Goal: Find specific page/section: Find specific page/section

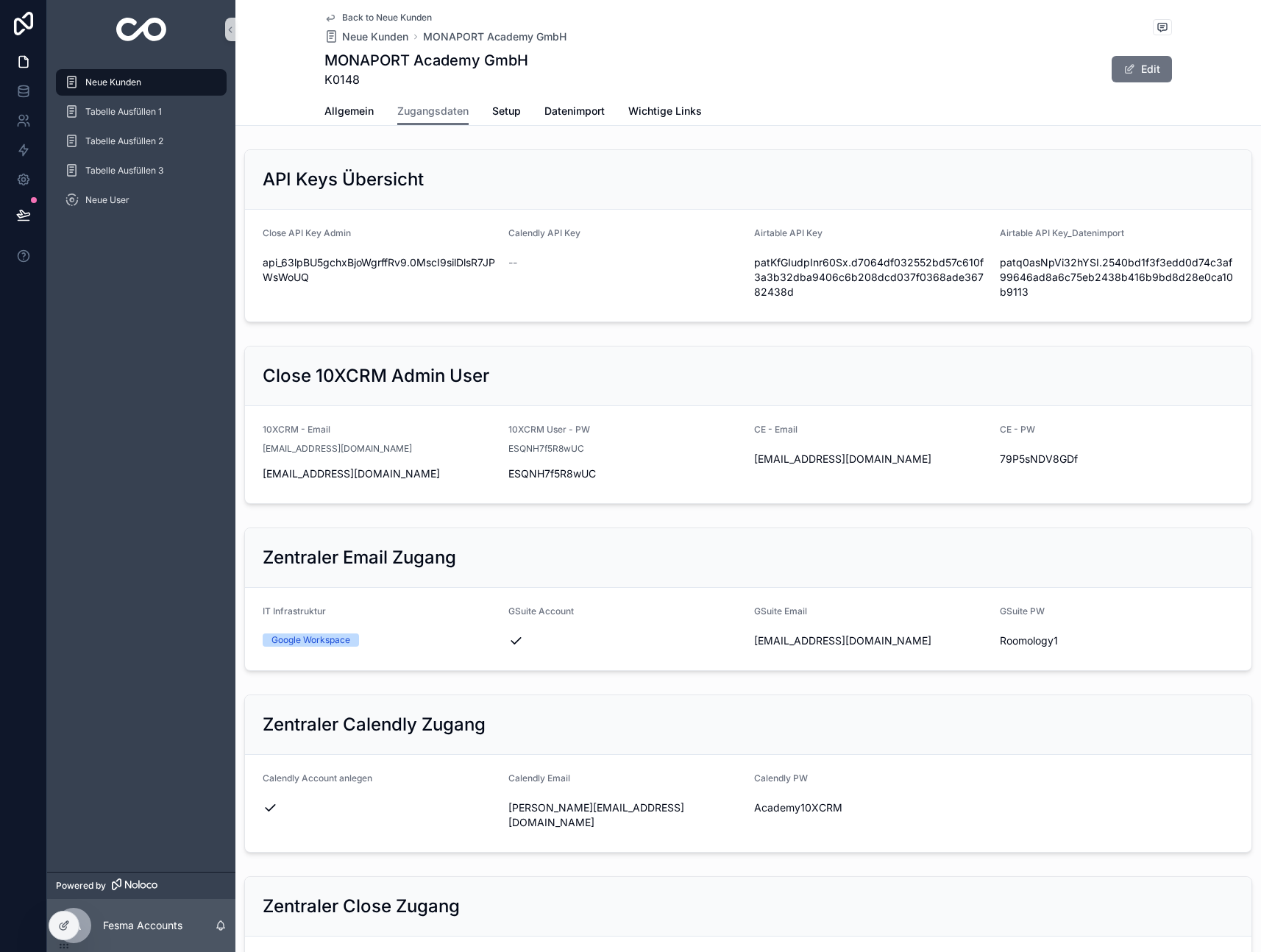
scroll to position [379, 0]
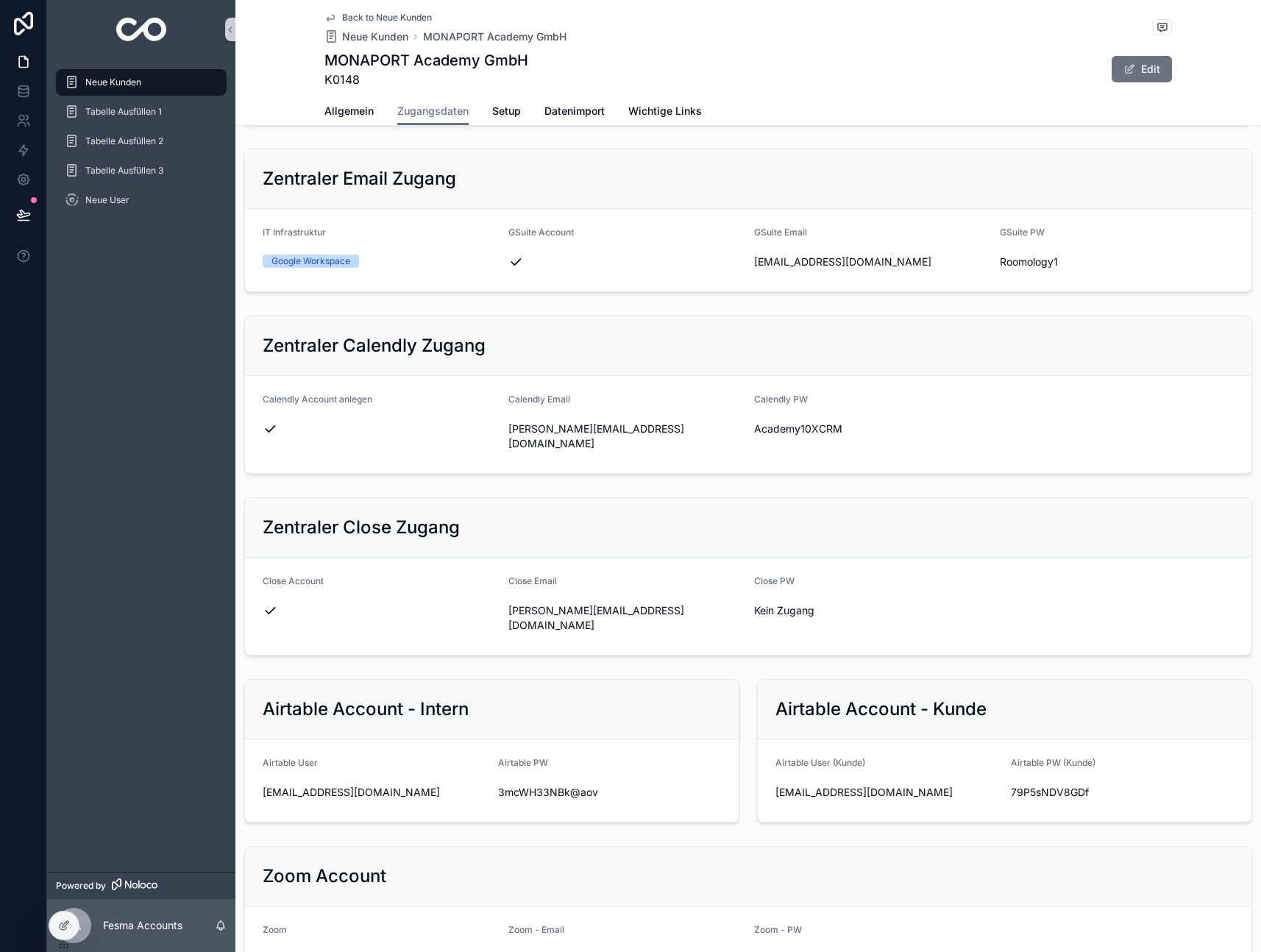
click at [68, 85] on icon "scrollable content" at bounding box center [72, 82] width 14 height 15
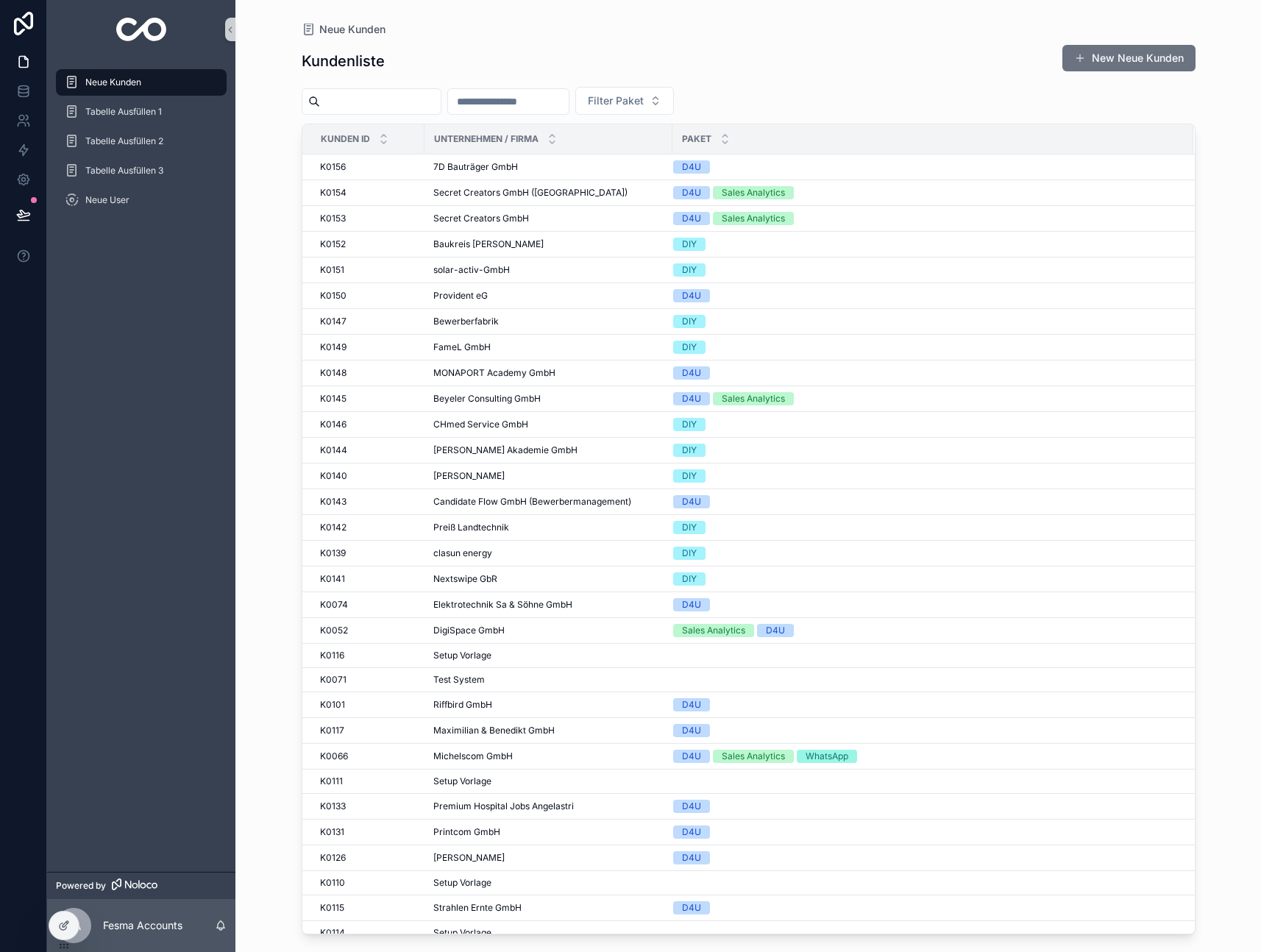
click at [546, 95] on input "scrollable content" at bounding box center [508, 101] width 121 height 21
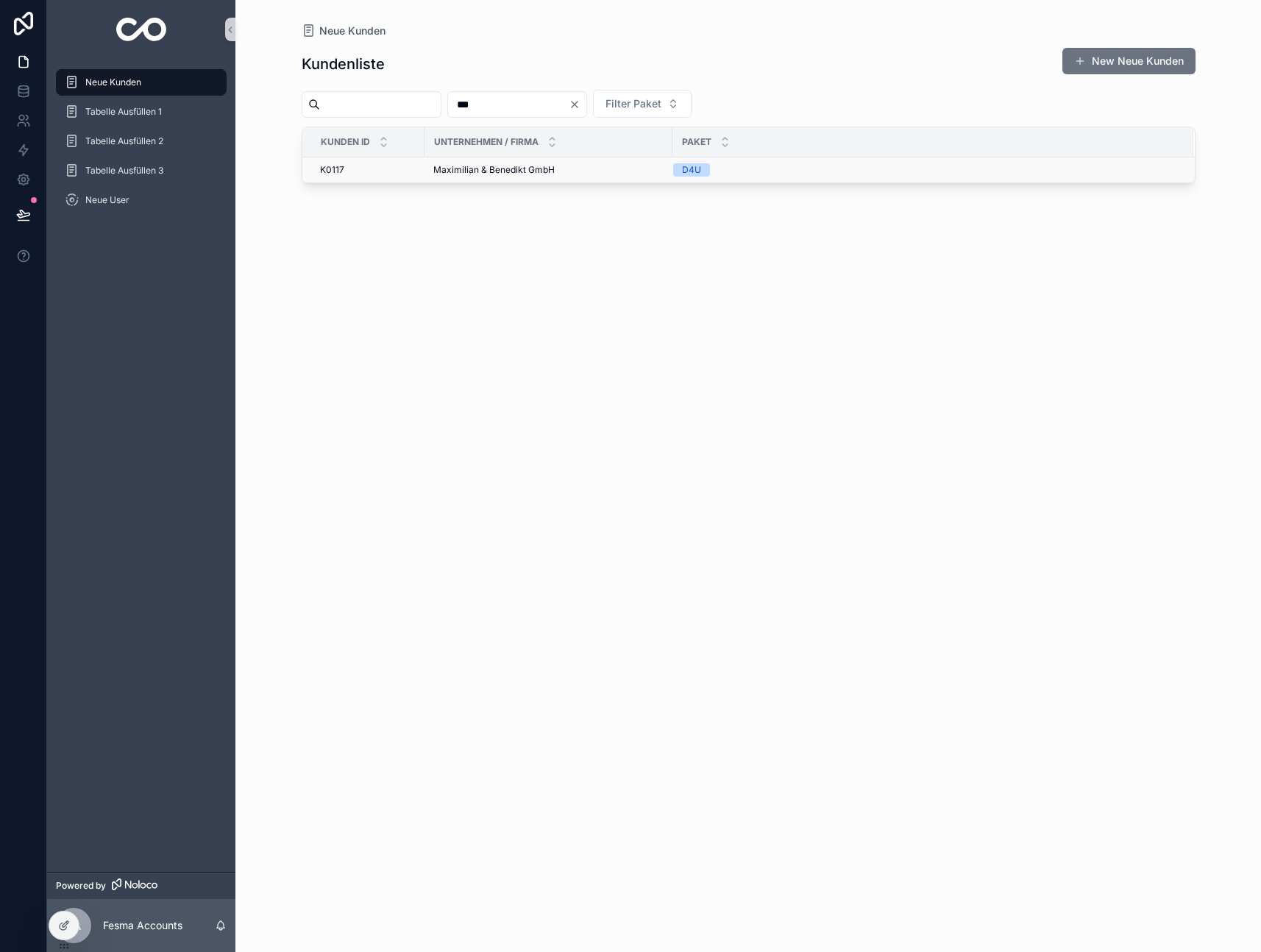
type input "***"
click at [489, 170] on span "Maximilian & Benedikt GmbH" at bounding box center [494, 169] width 122 height 12
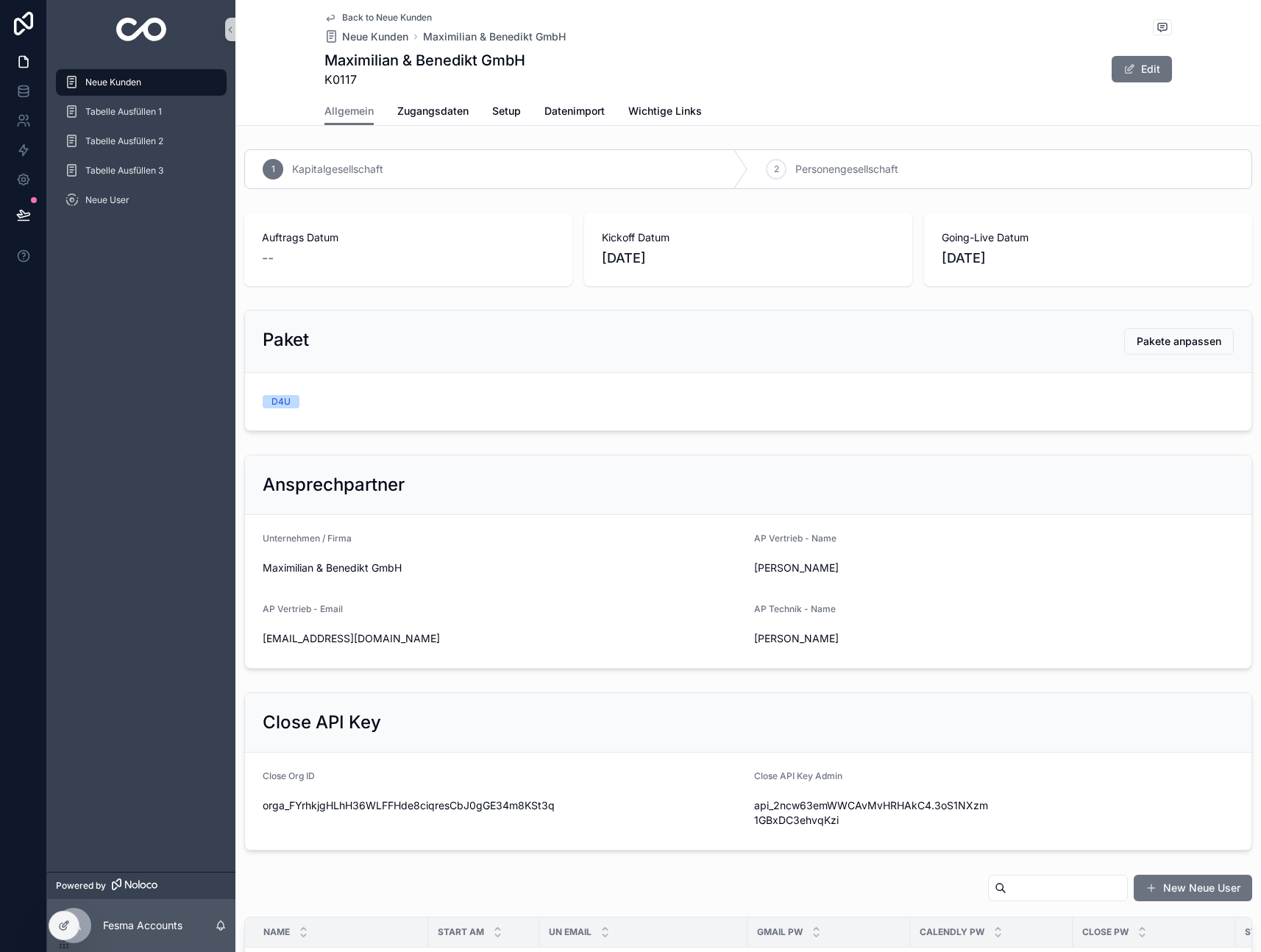
scroll to position [124, 0]
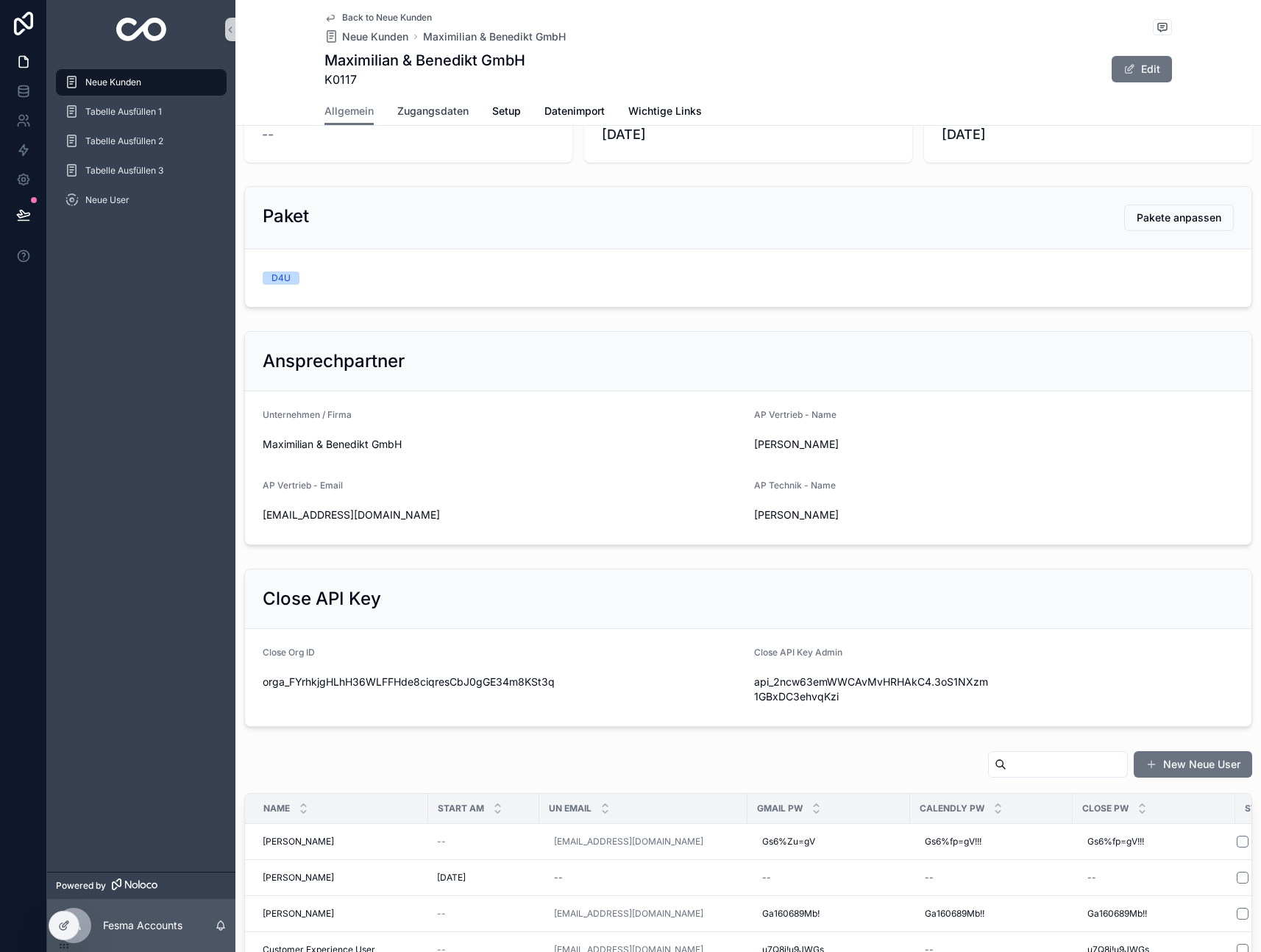
click at [443, 120] on link "Zugangsdaten" at bounding box center [433, 112] width 72 height 29
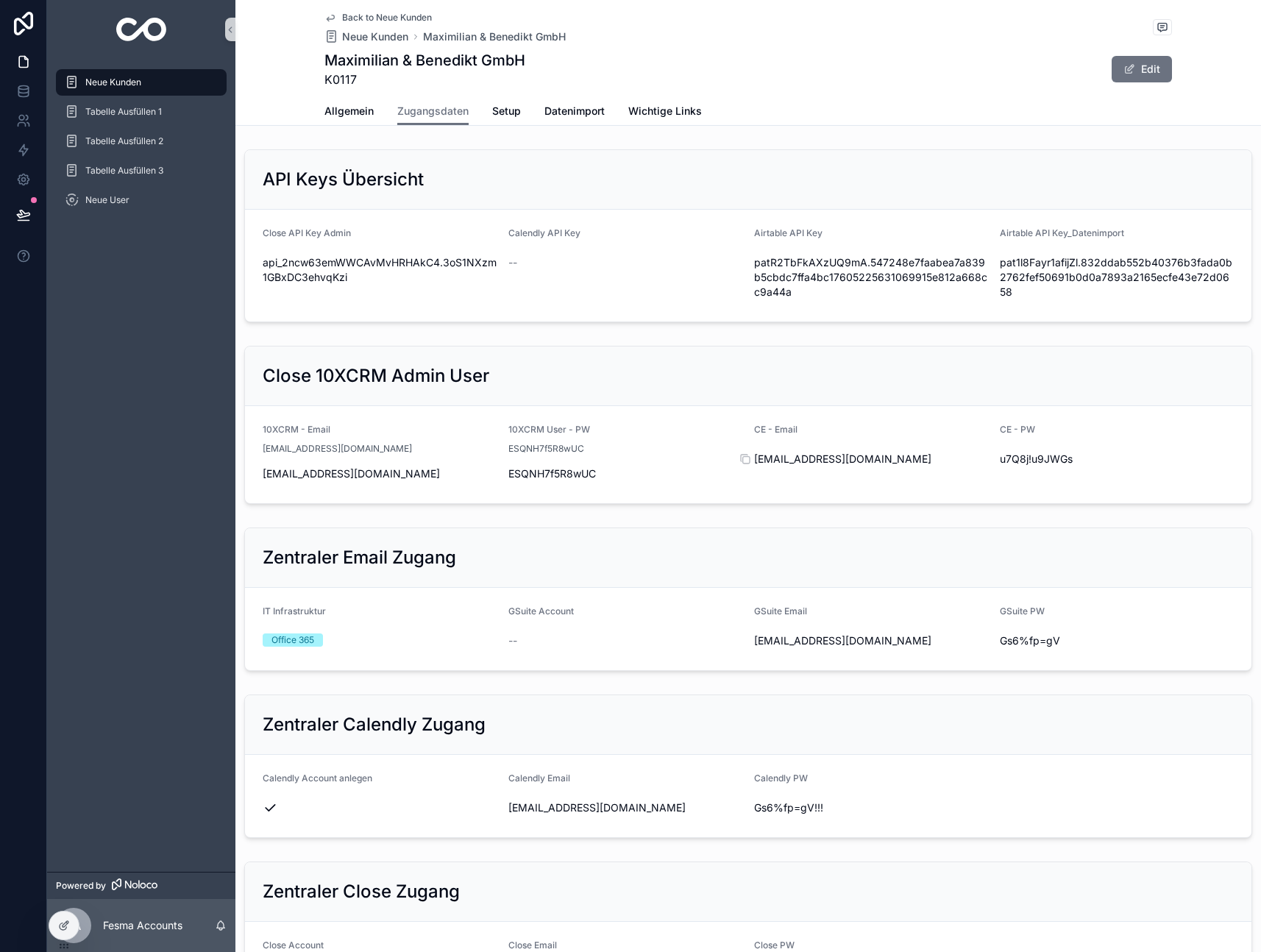
click at [801, 462] on span "[EMAIL_ADDRESS][DOMAIN_NAME]" at bounding box center [871, 459] width 234 height 15
click at [802, 462] on span "[EMAIL_ADDRESS][DOMAIN_NAME]" at bounding box center [871, 459] width 234 height 15
copy div "[EMAIL_ADDRESS][DOMAIN_NAME]"
click at [1029, 458] on span "u7Q8j!u9JWGs" at bounding box center [1117, 459] width 234 height 15
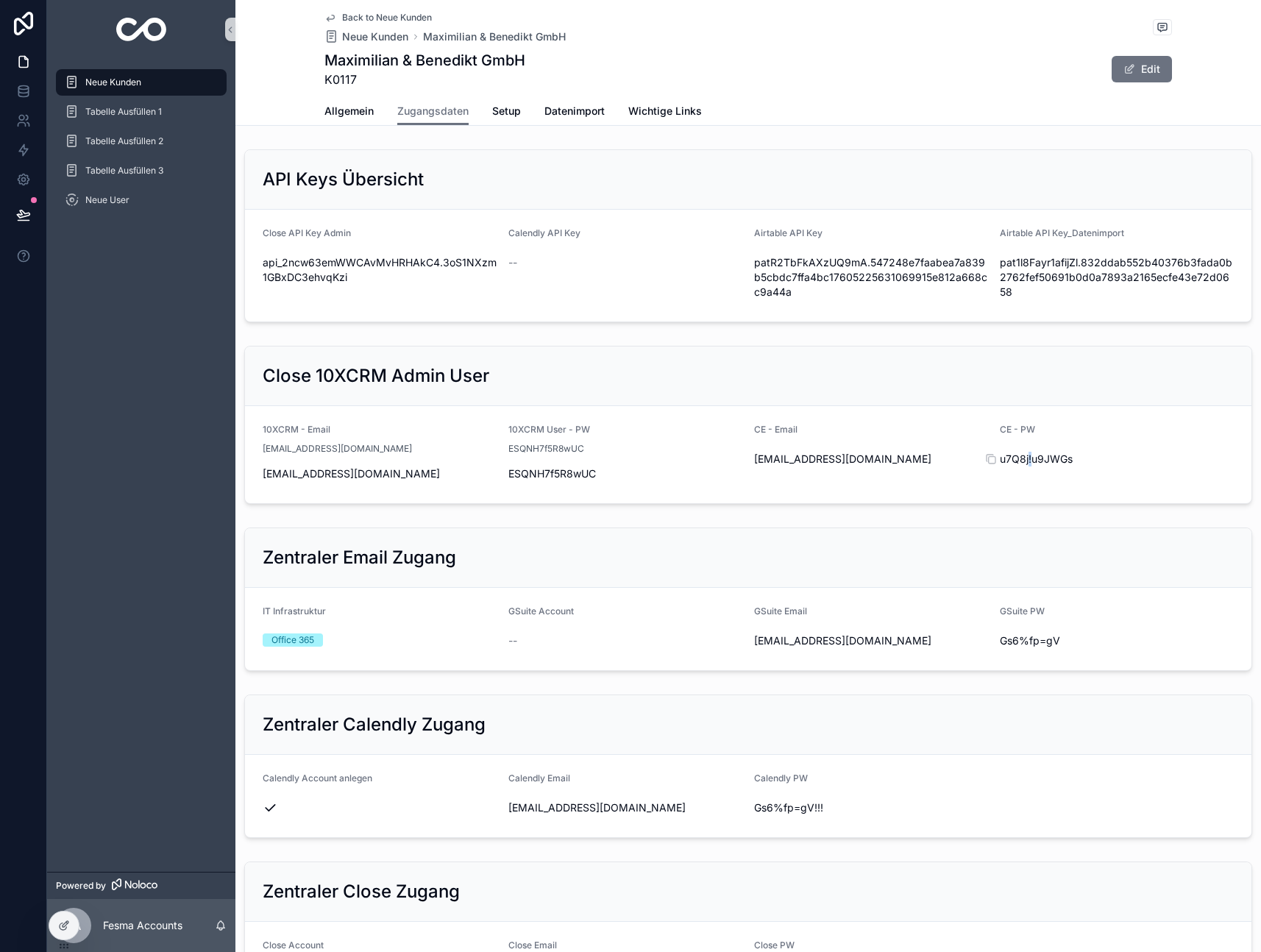
click at [1029, 458] on span "u7Q8j!u9JWGs" at bounding box center [1117, 459] width 234 height 15
copy div "u7Q8j!u9JWGs"
click at [791, 642] on span "[EMAIL_ADDRESS][DOMAIN_NAME]" at bounding box center [871, 640] width 234 height 15
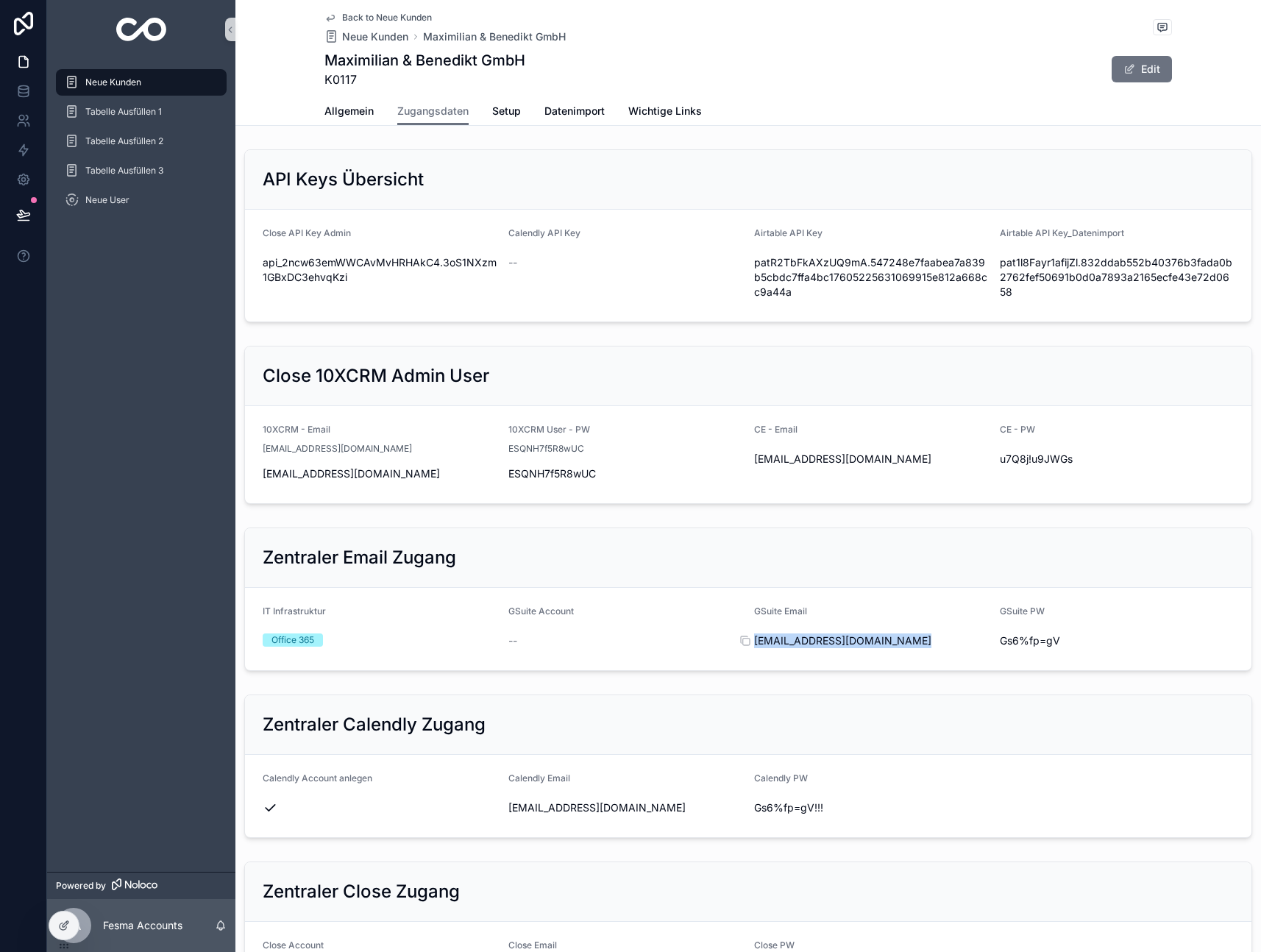
click at [791, 642] on span "[EMAIL_ADDRESS][DOMAIN_NAME]" at bounding box center [871, 640] width 234 height 15
copy div "[EMAIL_ADDRESS][DOMAIN_NAME]"
click at [1029, 643] on span "Gs6%fp=gV" at bounding box center [1117, 640] width 234 height 15
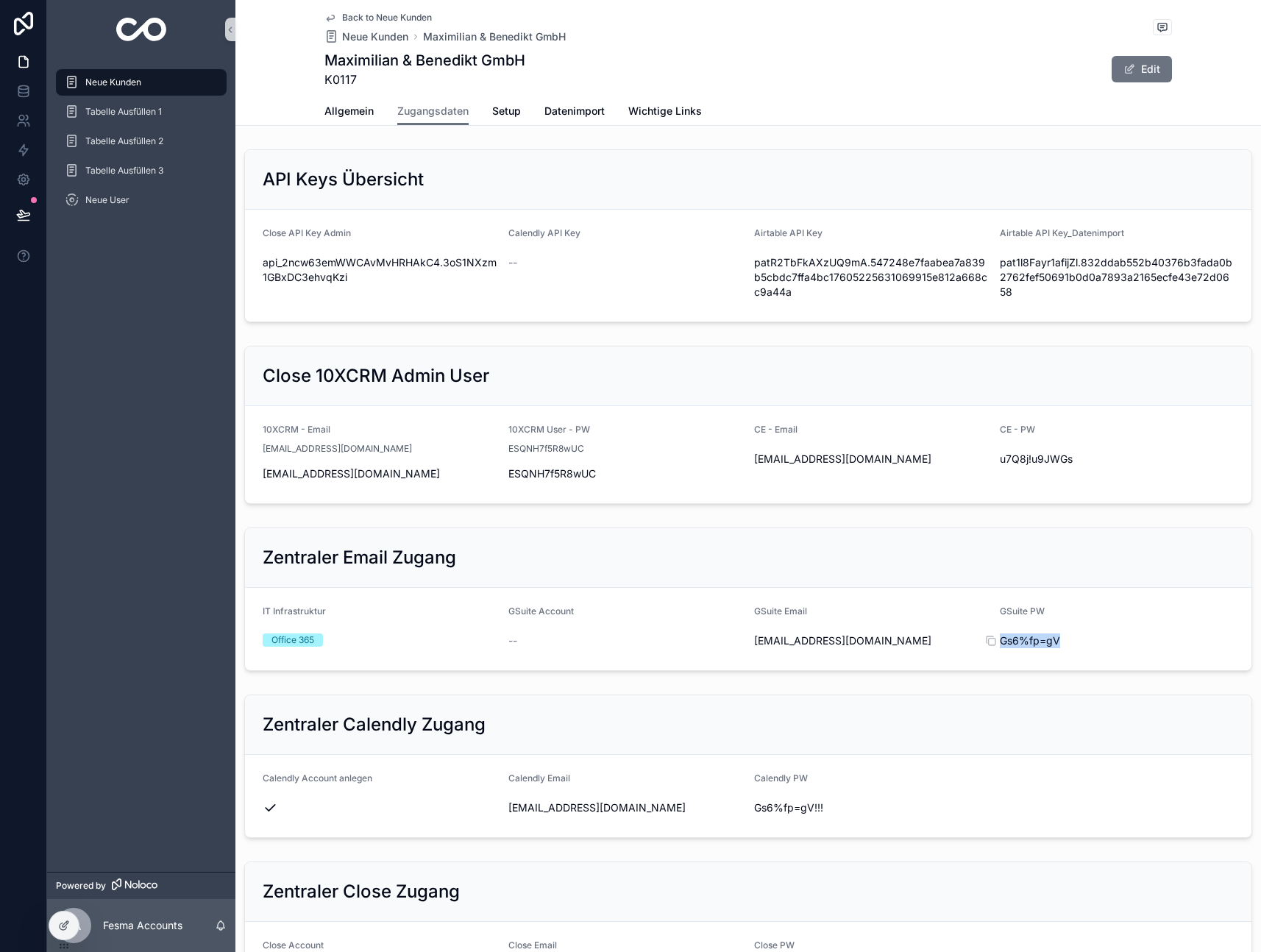
click at [1029, 643] on span "Gs6%fp=gV" at bounding box center [1117, 640] width 234 height 15
copy div "Gs6%fp=gV"
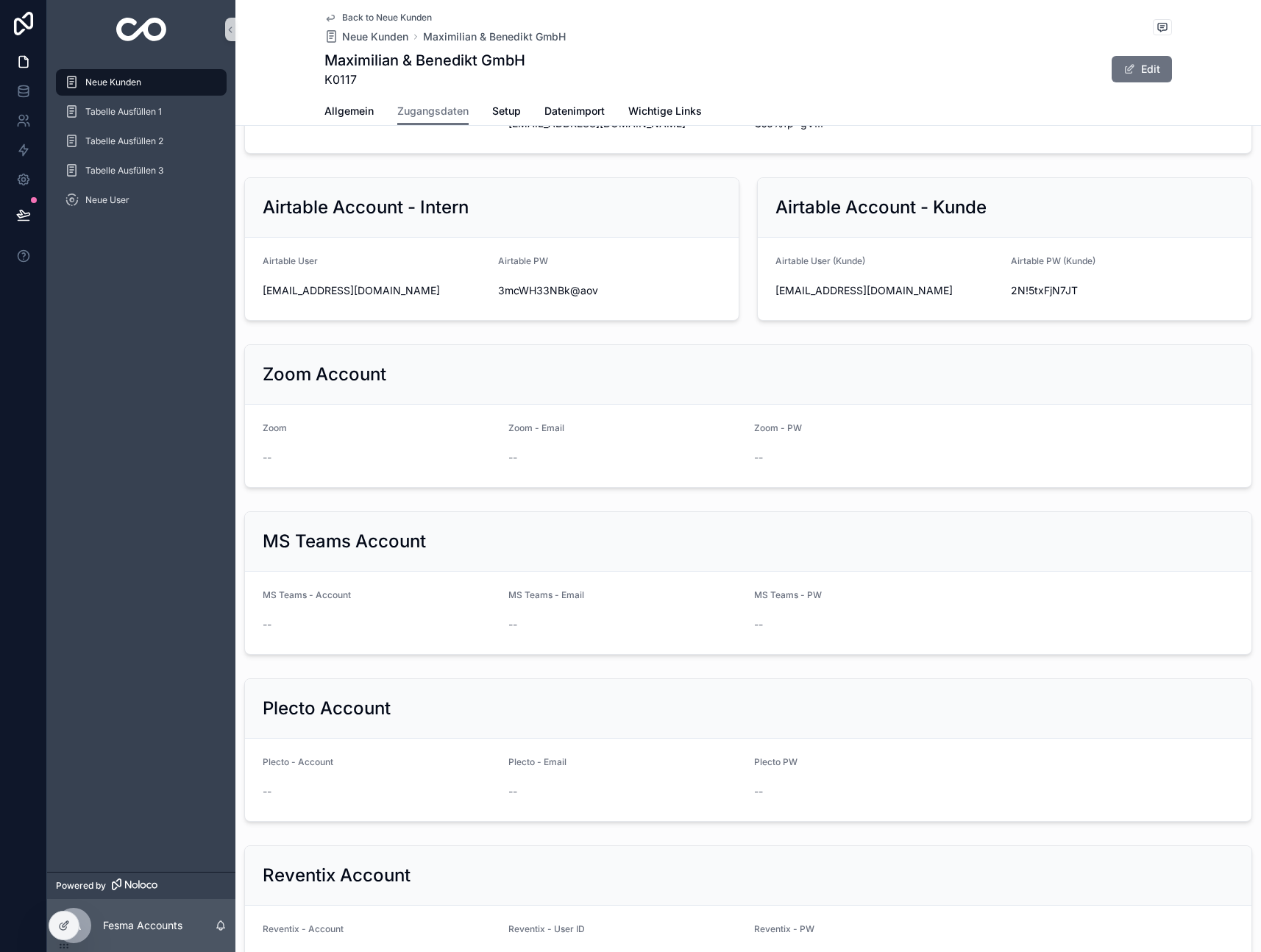
scroll to position [1410, 0]
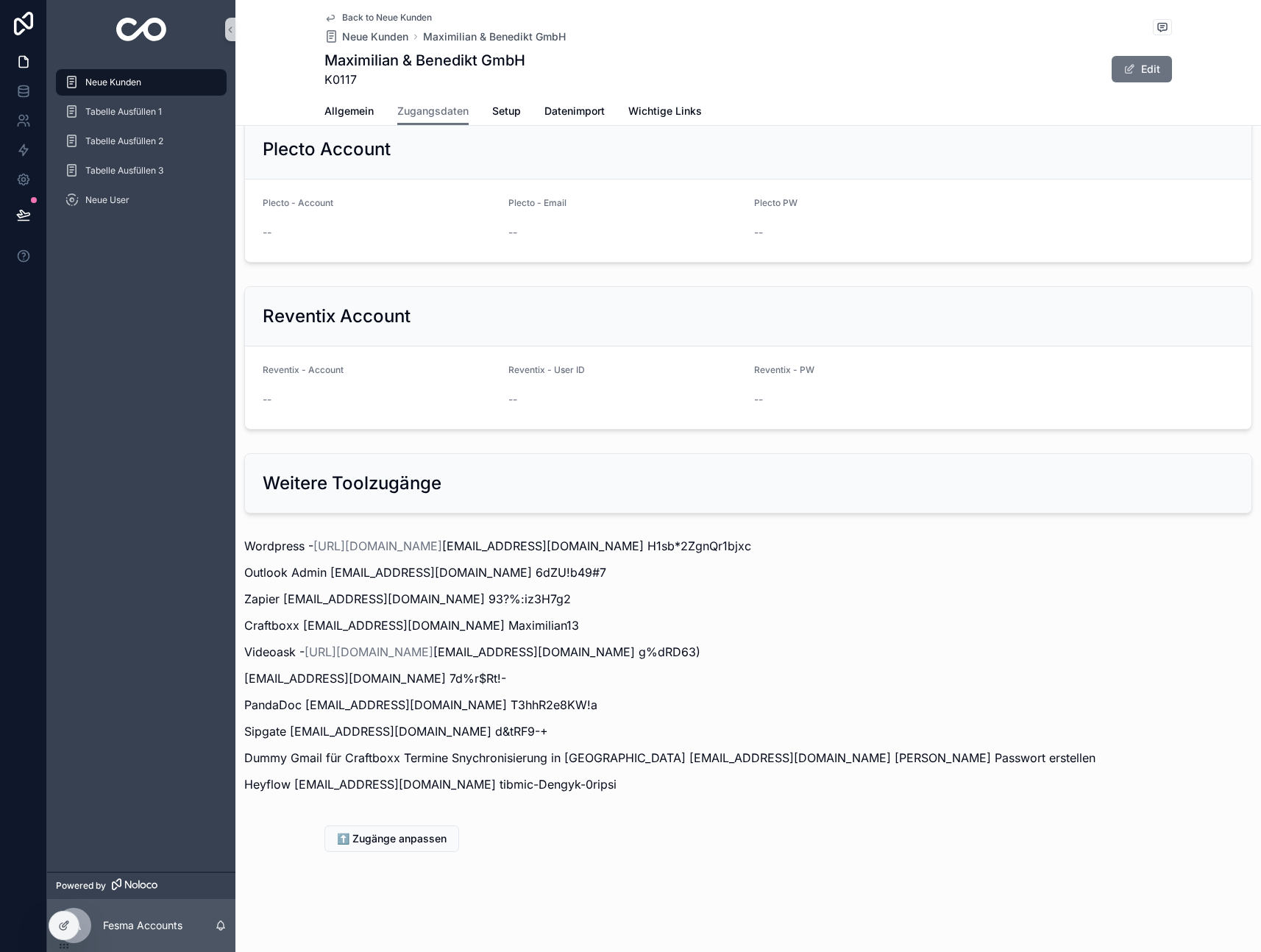
click at [326, 19] on icon "scrollable content" at bounding box center [330, 18] width 8 height 6
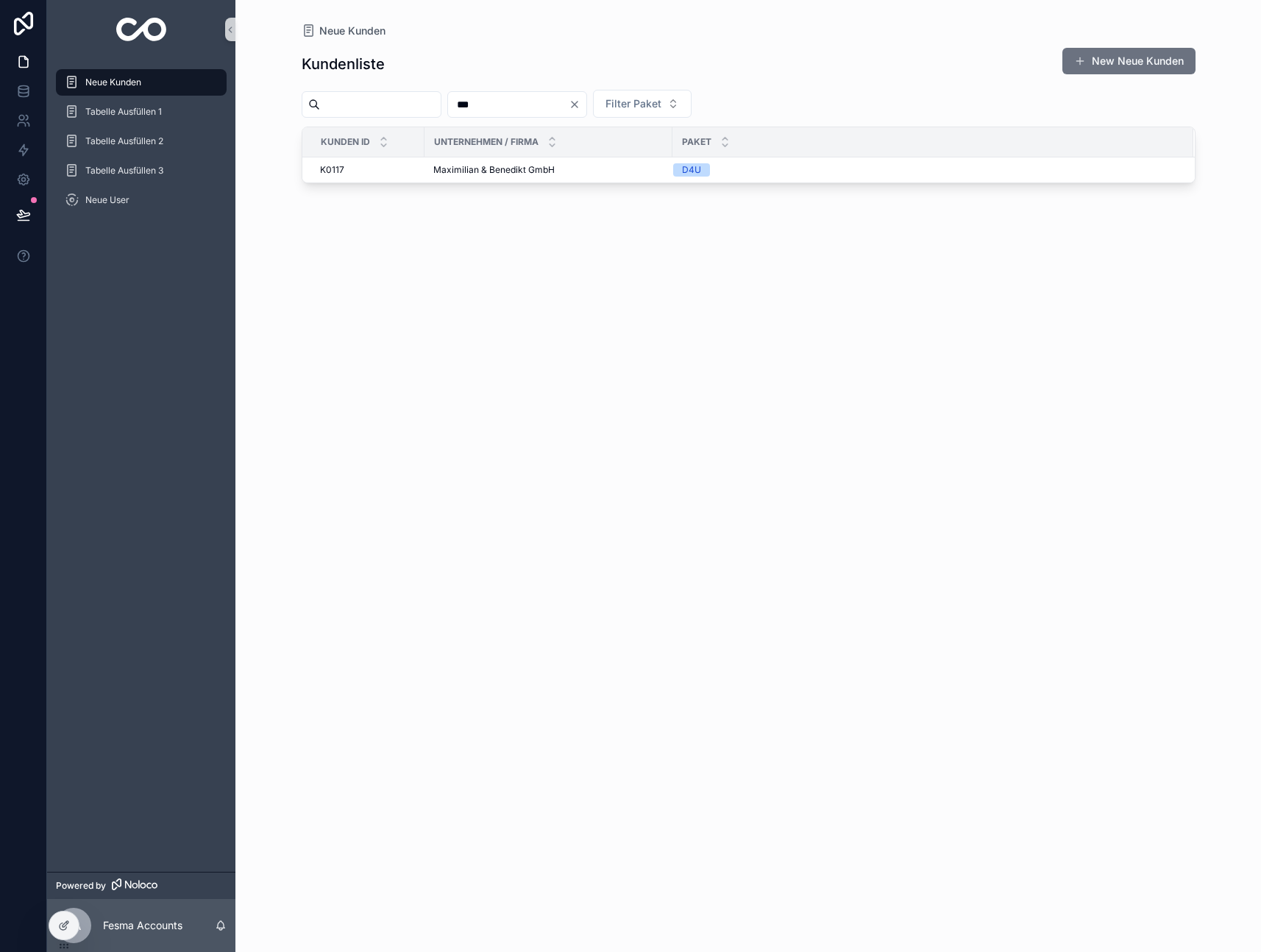
drag, startPoint x: 513, startPoint y: 106, endPoint x: 382, endPoint y: 99, distance: 131.2
click at [382, 99] on div "*** Filter Paket" at bounding box center [748, 104] width 894 height 28
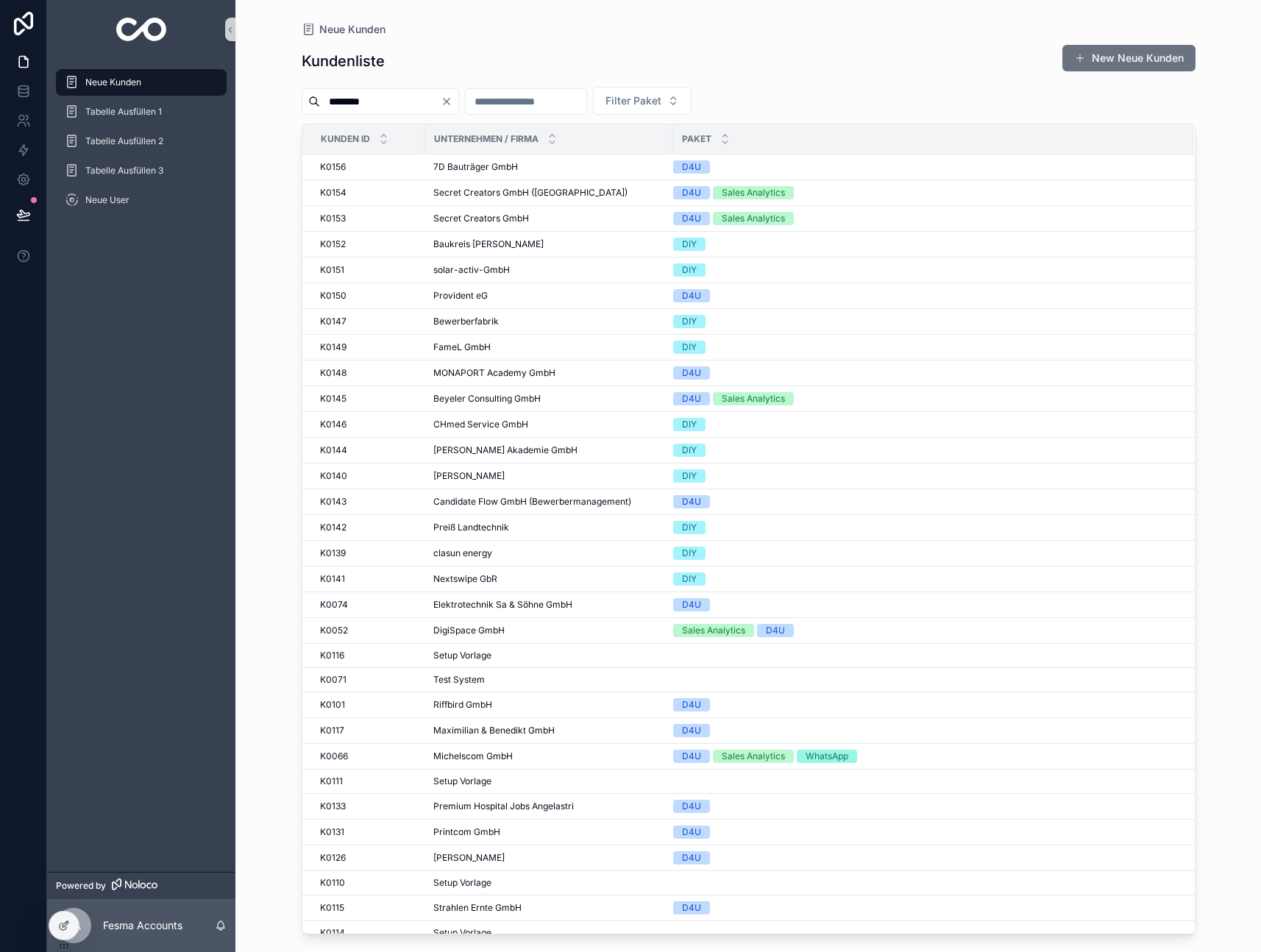
type input "*********"
type input "***"
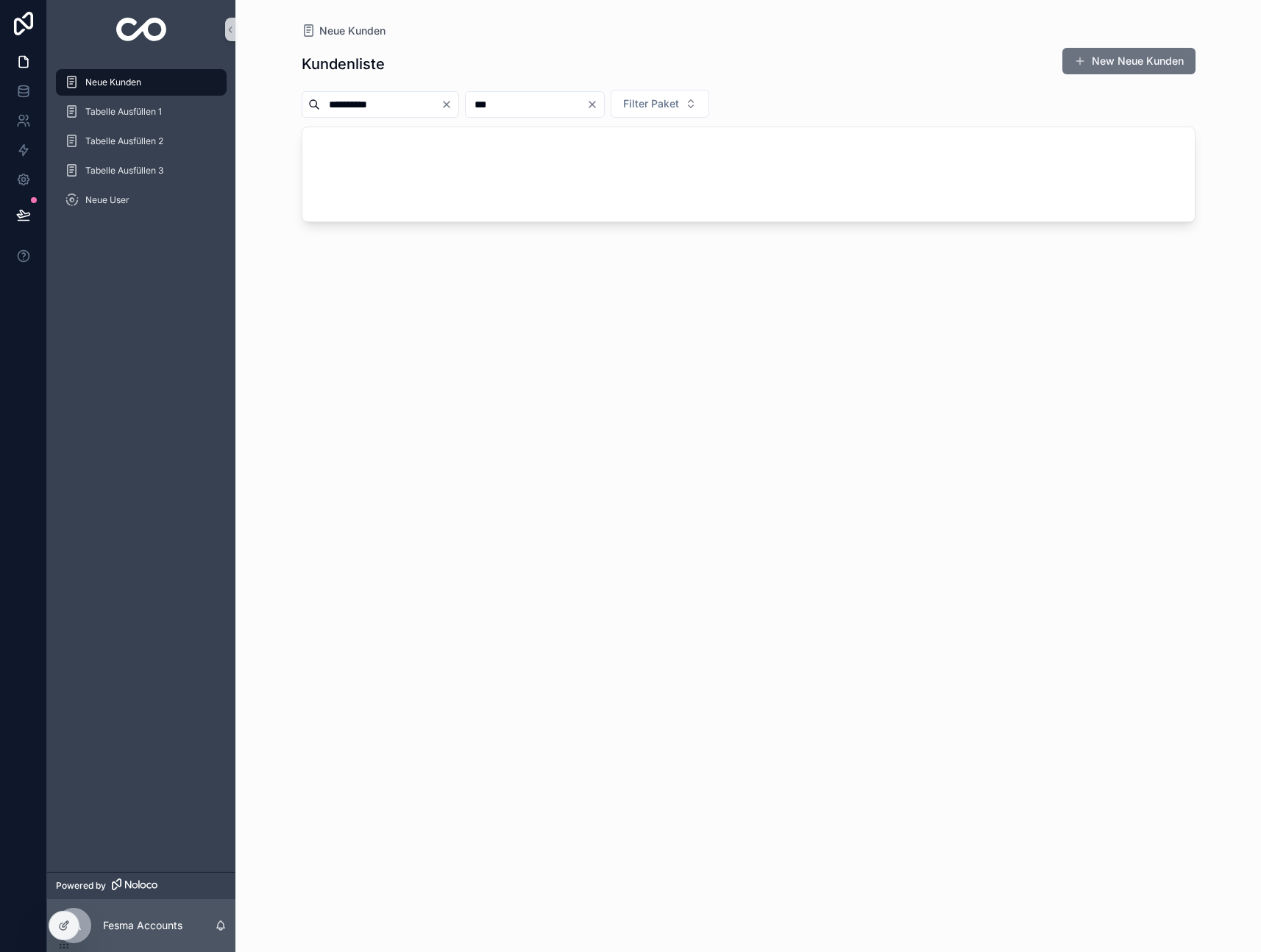
type input "**********"
click at [598, 106] on icon "Clear" at bounding box center [592, 104] width 12 height 12
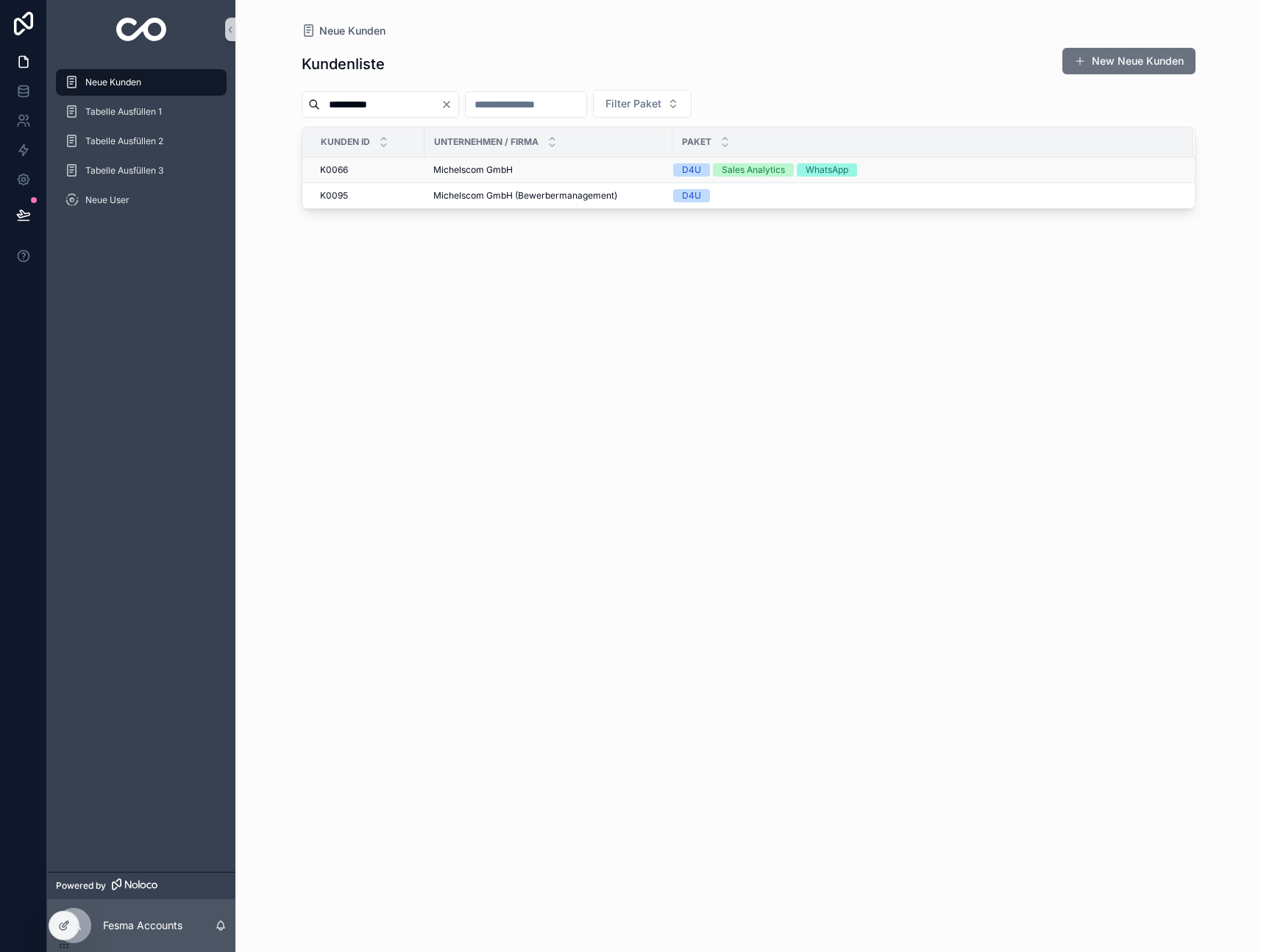
click at [489, 175] on td "Michelscom GmbH Michelscom GmbH" at bounding box center [548, 170] width 248 height 25
click at [498, 170] on span "Michelscom GmbH" at bounding box center [473, 169] width 79 height 12
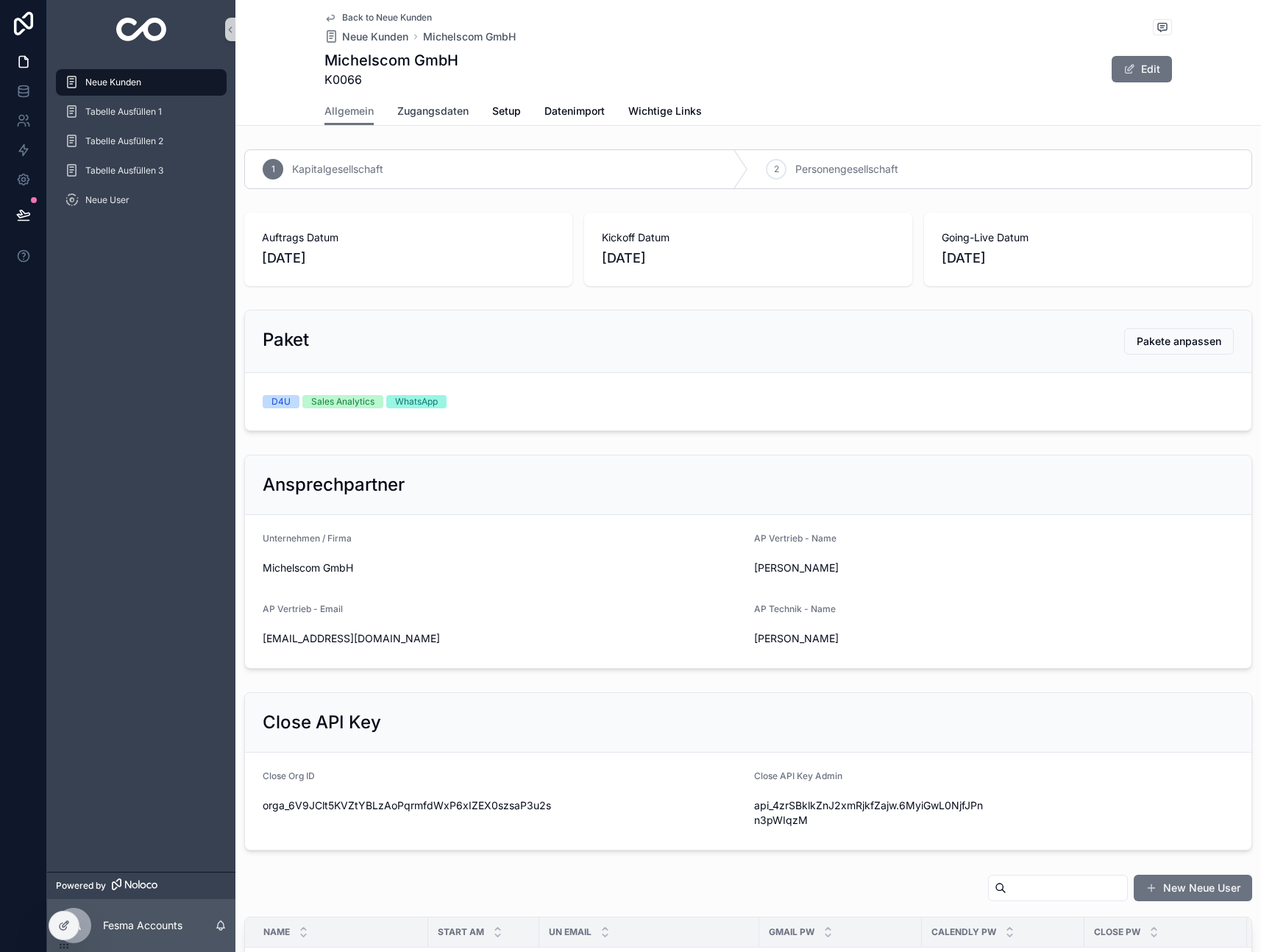
click at [409, 118] on span "Zugangsdaten" at bounding box center [433, 111] width 72 height 15
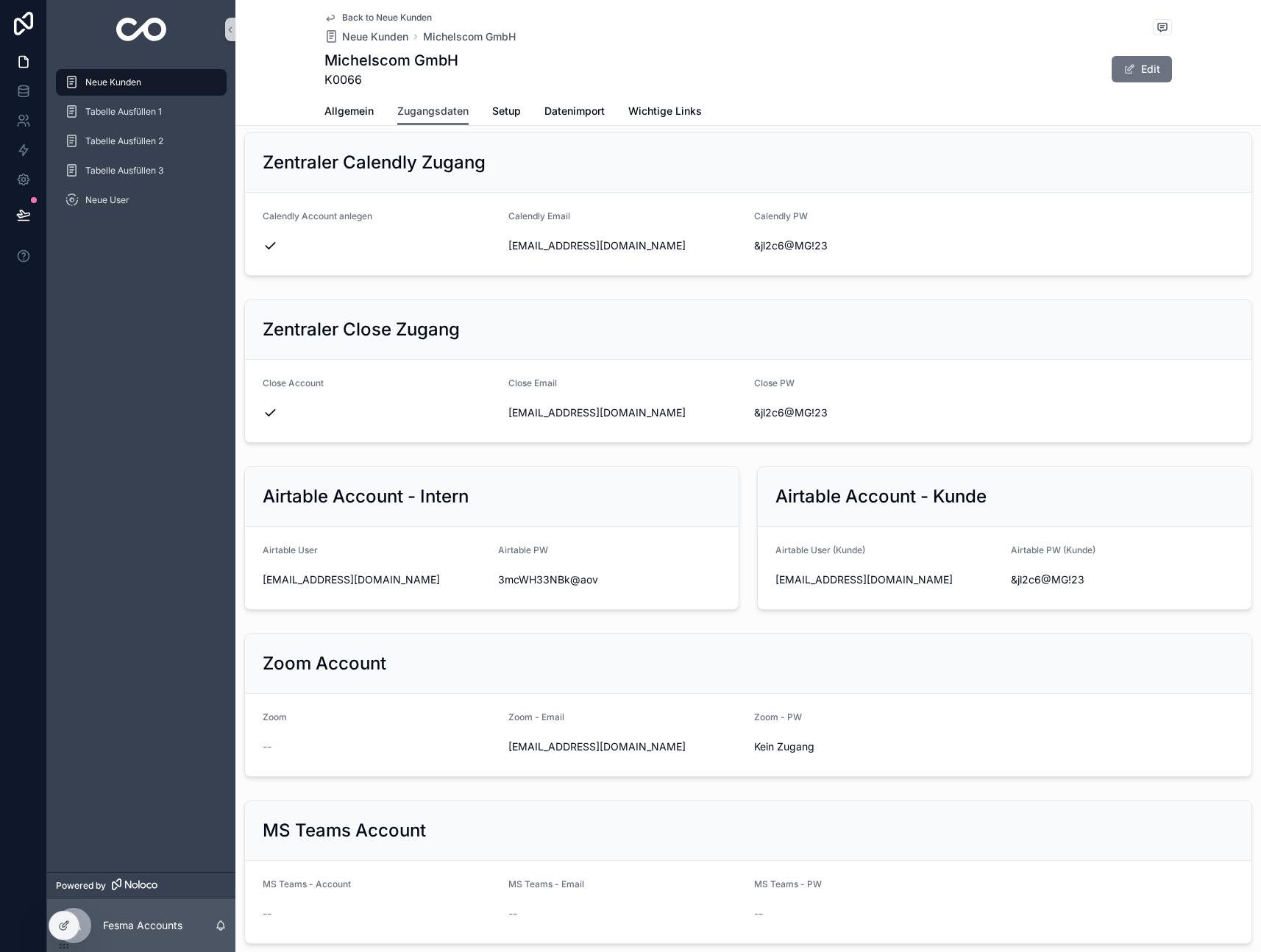
scroll to position [1454, 0]
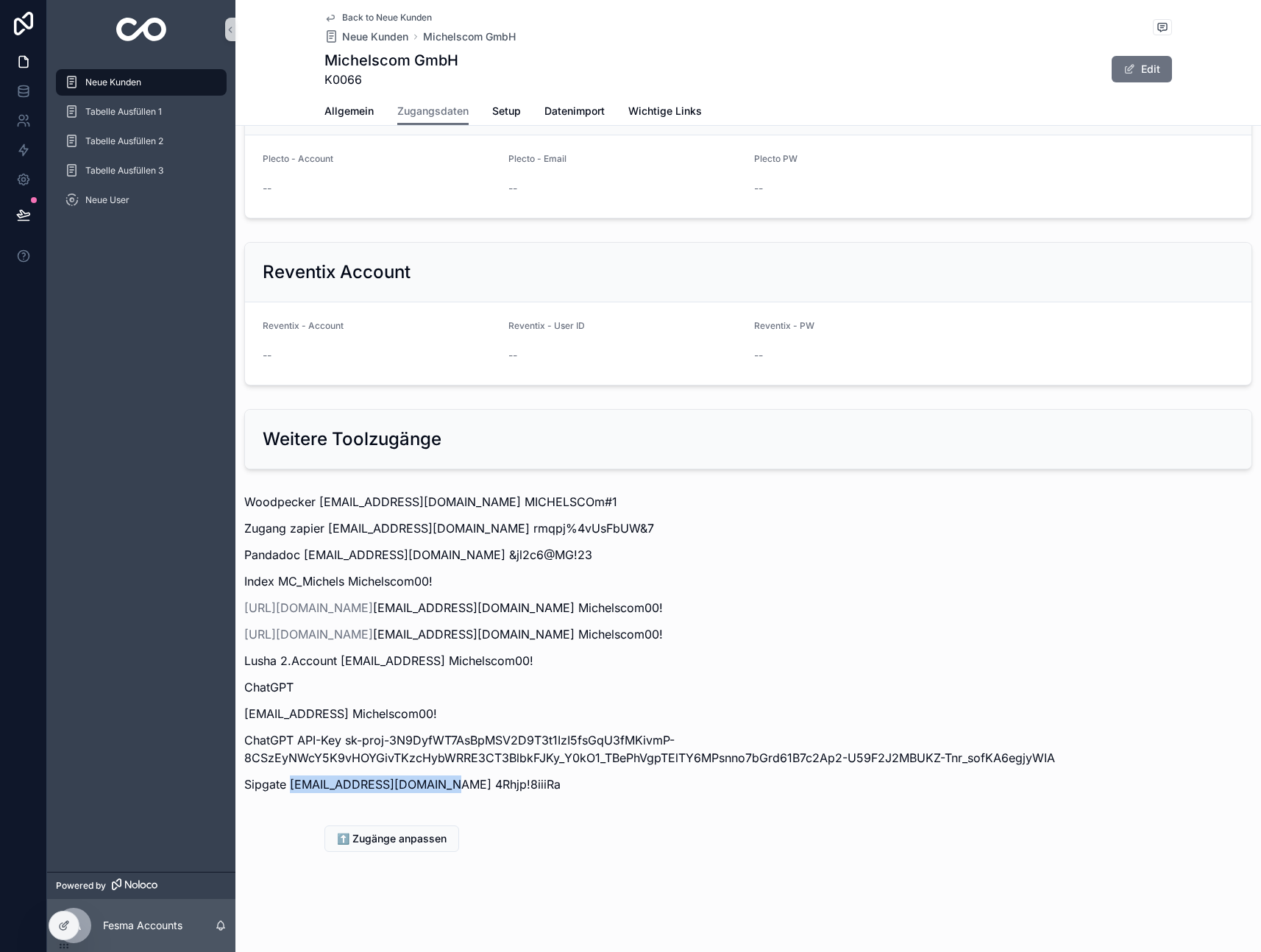
drag, startPoint x: 290, startPoint y: 785, endPoint x: 453, endPoint y: 790, distance: 163.1
click at [453, 790] on p "Sipgate [EMAIL_ADDRESS][DOMAIN_NAME] 4Rhjp!8iiiRa" at bounding box center [748, 783] width 1008 height 18
copy p "[EMAIL_ADDRESS][DOMAIN_NAME]"
click at [459, 783] on p "Sipgate [EMAIL_ADDRESS][DOMAIN_NAME] 4Rhjp!8iiiRa" at bounding box center [748, 783] width 1008 height 18
drag, startPoint x: 457, startPoint y: 783, endPoint x: 446, endPoint y: 786, distance: 11.4
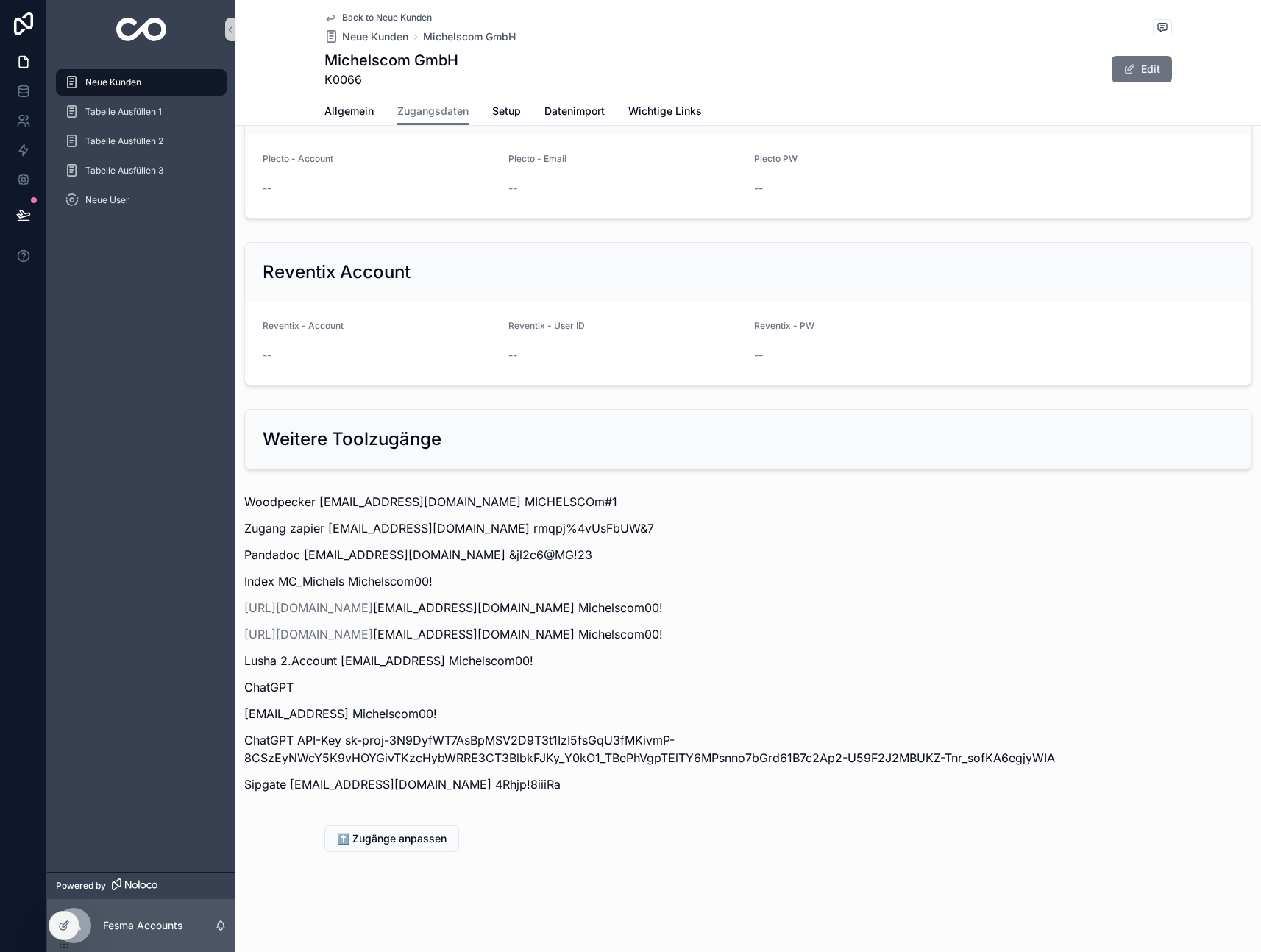
click at [528, 787] on p "Sipgate [EMAIL_ADDRESS][DOMAIN_NAME] 4Rhjp!8iiiRa" at bounding box center [748, 783] width 1008 height 18
drag, startPoint x: 457, startPoint y: 783, endPoint x: 548, endPoint y: 789, distance: 91.2
click at [548, 789] on p "Sipgate [EMAIL_ADDRESS][DOMAIN_NAME] 4Rhjp!8iiiRa" at bounding box center [748, 783] width 1008 height 18
copy p "4Rhjp!8iiiRa"
click at [366, 784] on p "Sipgate [EMAIL_ADDRESS][DOMAIN_NAME] 4Rhjp!8iiiRa" at bounding box center [748, 783] width 1008 height 18
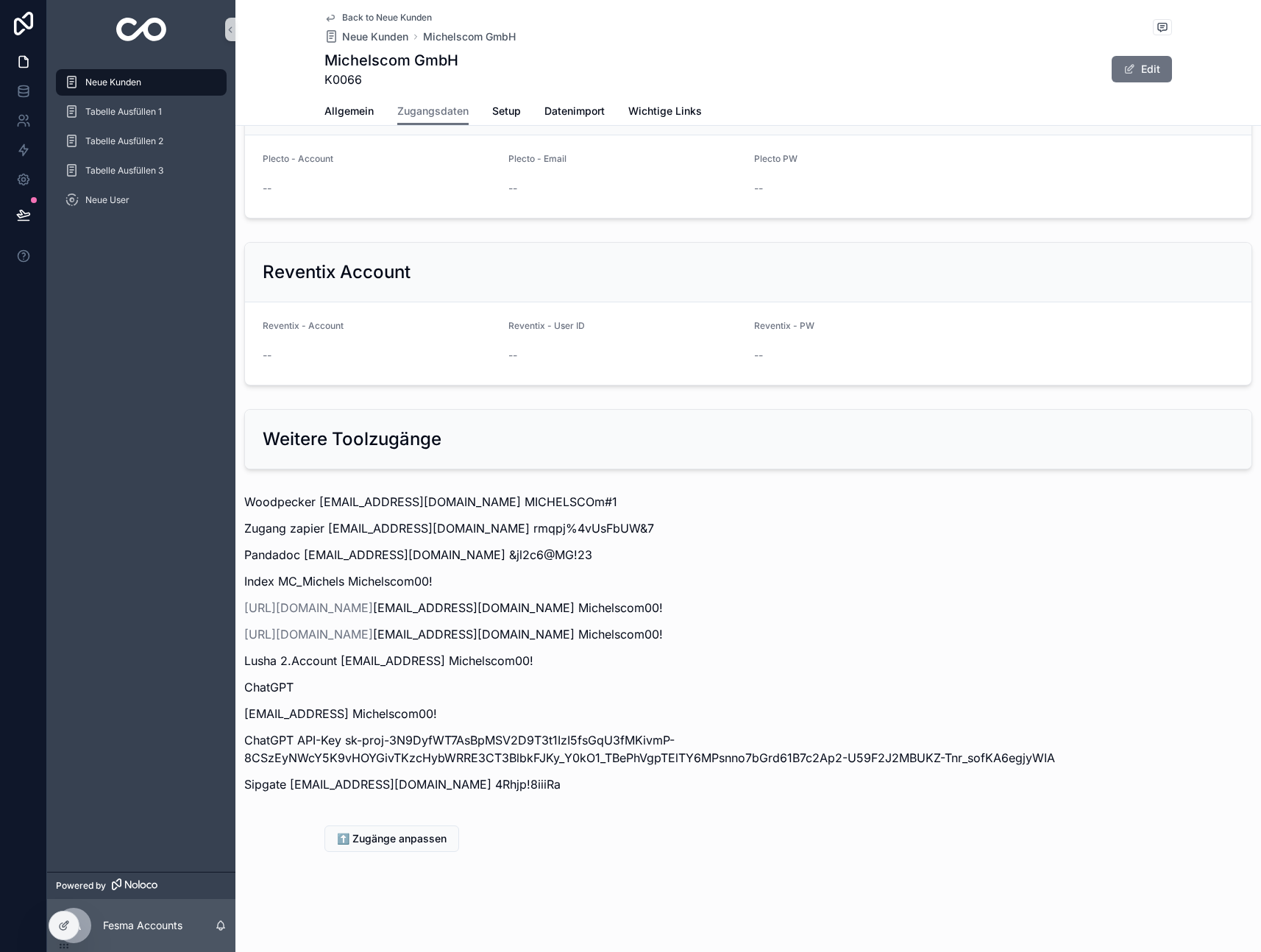
drag, startPoint x: 288, startPoint y: 783, endPoint x: 295, endPoint y: 785, distance: 7.3
click at [304, 785] on p "Sipgate [EMAIL_ADDRESS][DOMAIN_NAME] 4Rhjp!8iiiRa" at bounding box center [748, 783] width 1008 height 18
drag, startPoint x: 293, startPoint y: 785, endPoint x: 271, endPoint y: 785, distance: 22.0
click at [390, 787] on p "Sipgate [EMAIL_ADDRESS][DOMAIN_NAME] 4Rhjp!8iiiRa" at bounding box center [748, 783] width 1008 height 18
drag, startPoint x: 309, startPoint y: 790, endPoint x: 299, endPoint y: 787, distance: 10.4
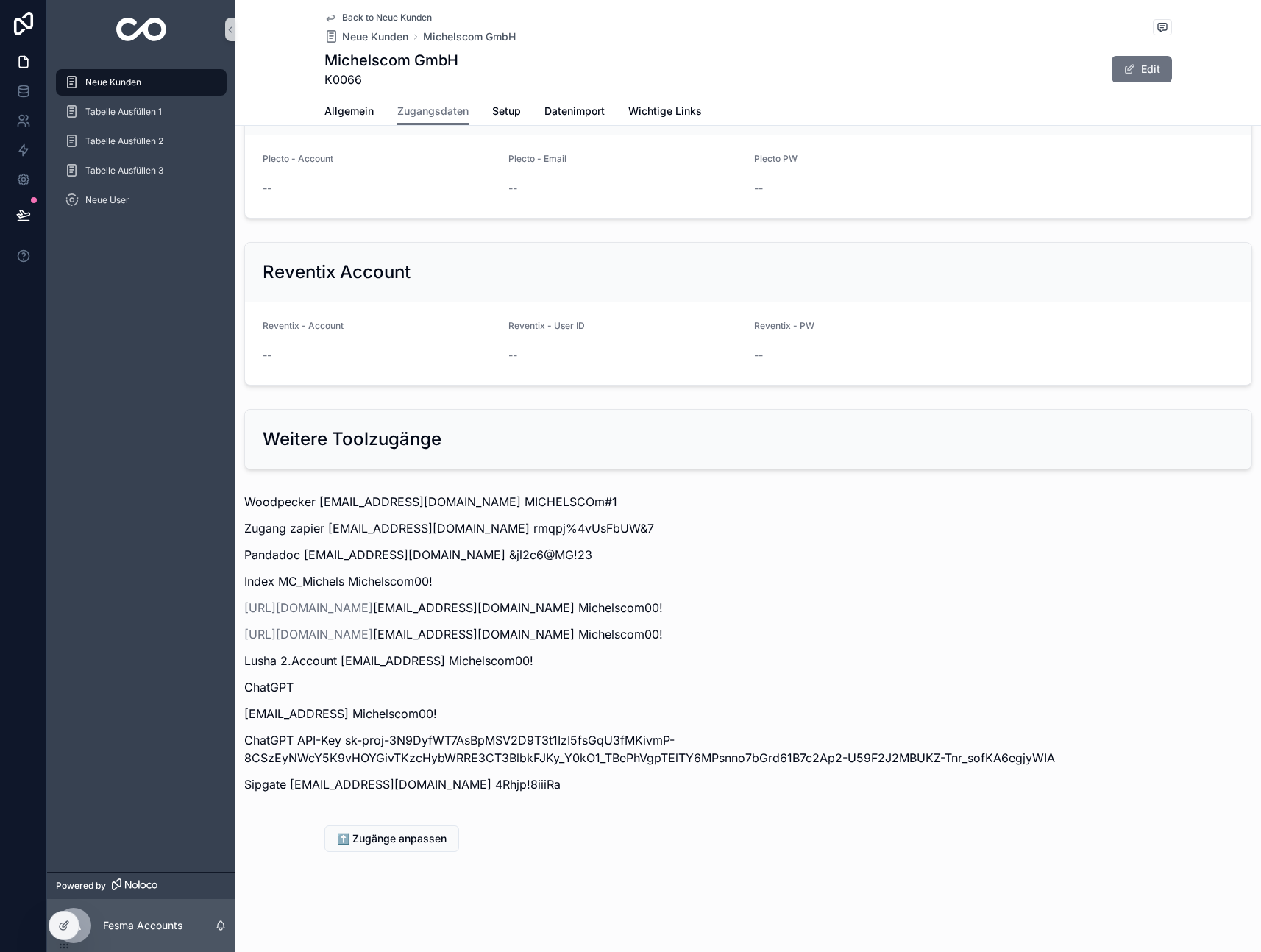
click at [308, 790] on p "Sipgate [EMAIL_ADDRESS][DOMAIN_NAME] 4Rhjp!8iiiRa" at bounding box center [748, 783] width 1008 height 18
drag, startPoint x: 289, startPoint y: 784, endPoint x: 537, endPoint y: 785, distance: 248.0
click at [537, 785] on p "Sipgate [EMAIL_ADDRESS][DOMAIN_NAME] 4Rhjp!8iiiRa" at bounding box center [748, 783] width 1008 height 18
copy p "[EMAIL_ADDRESS][DOMAIN_NAME] 4Rhjp!8iiiRa"
